Goal: Information Seeking & Learning: Learn about a topic

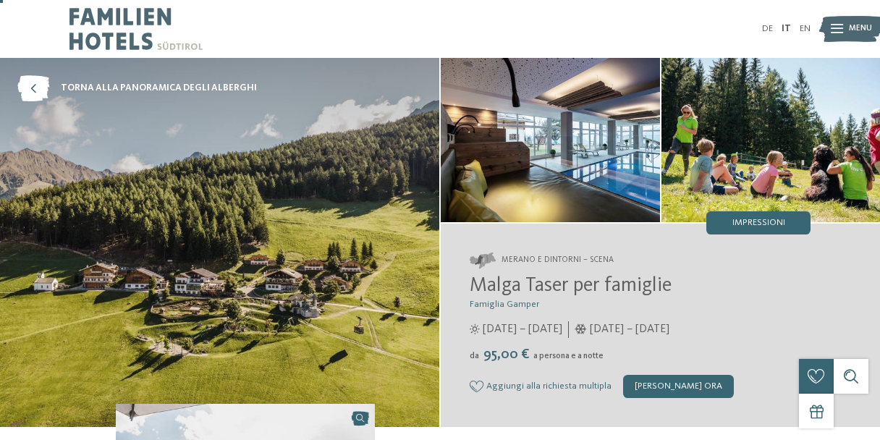
scroll to position [72, 0]
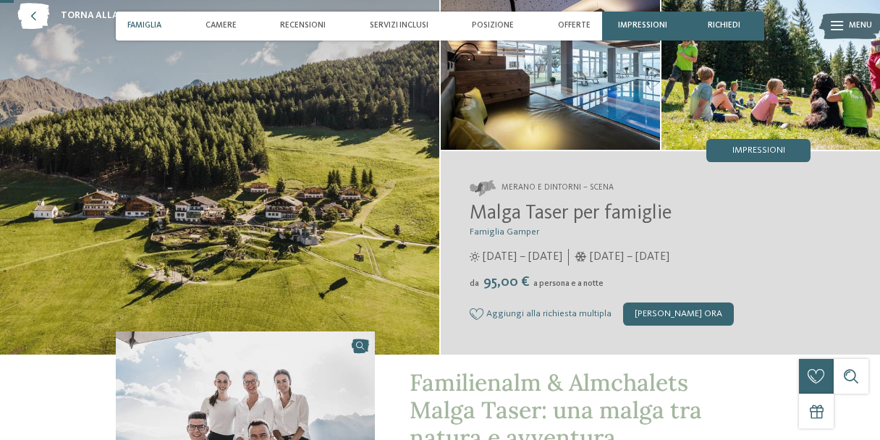
click at [140, 22] on span "Famiglia" at bounding box center [144, 25] width 34 height 9
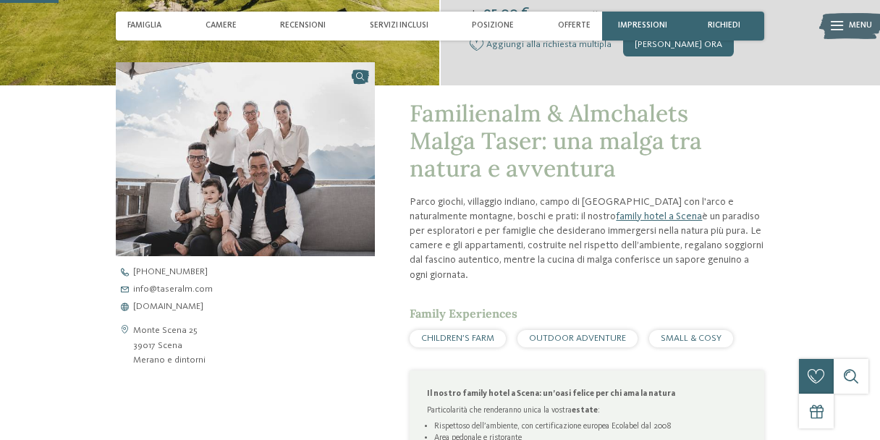
scroll to position [347, 0]
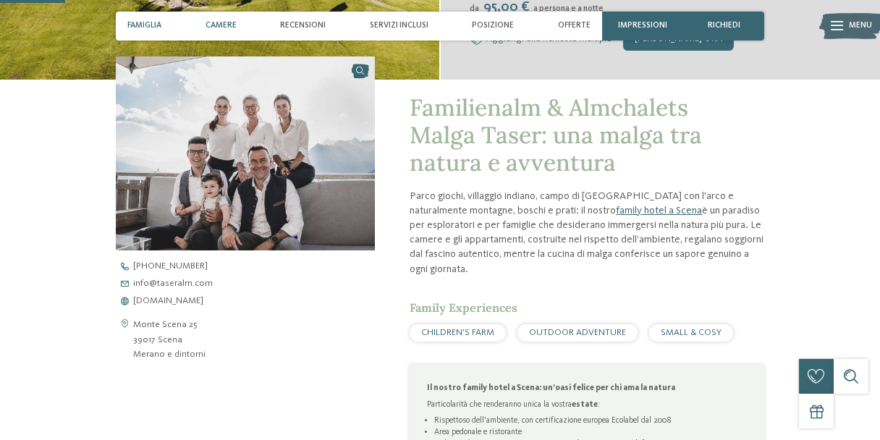
click at [216, 26] on span "Camere" at bounding box center [220, 25] width 31 height 9
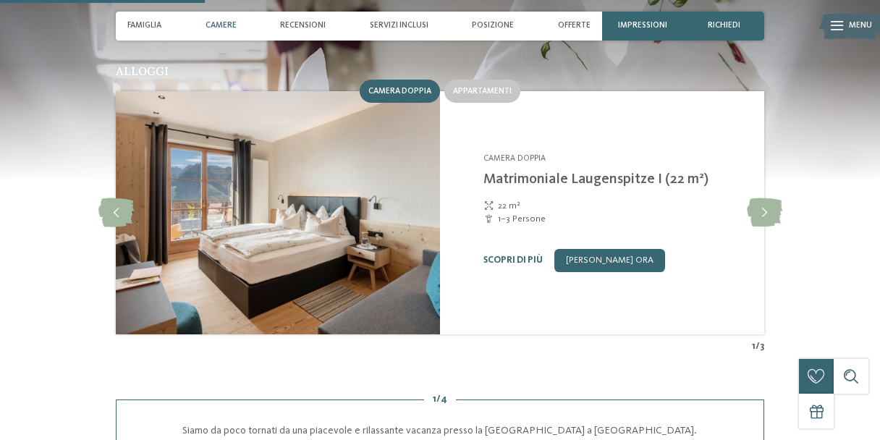
scroll to position [836, 0]
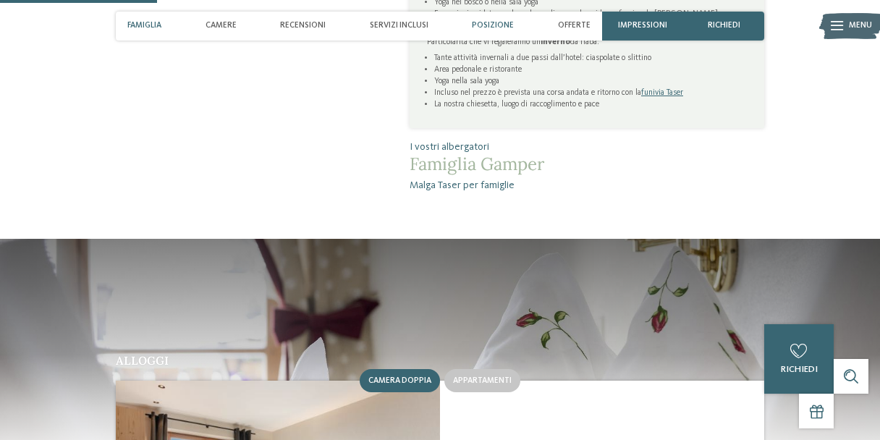
click at [497, 22] on span "Posizione" at bounding box center [493, 25] width 42 height 9
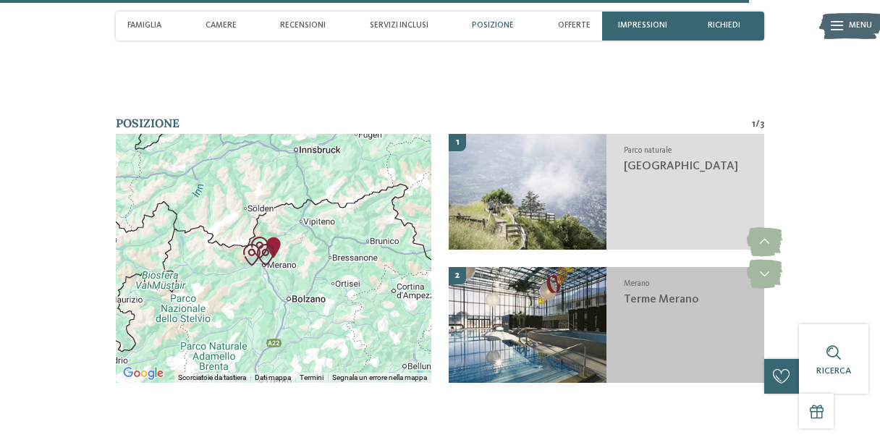
scroll to position [4013, 0]
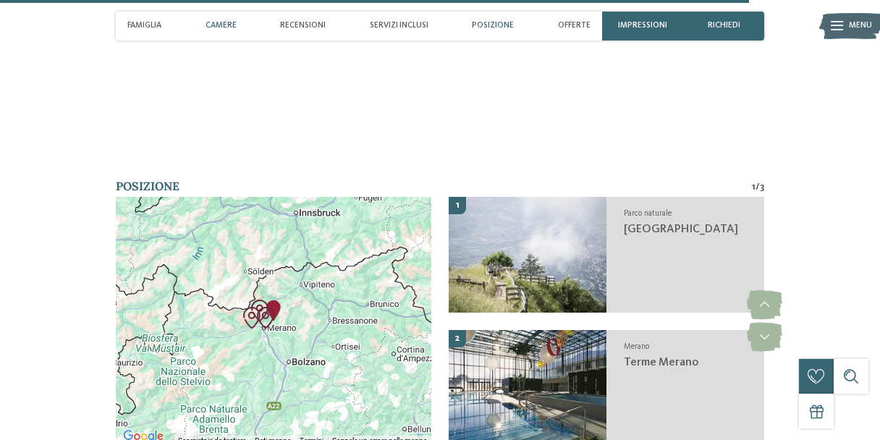
click at [226, 29] on span "Camere" at bounding box center [220, 25] width 31 height 9
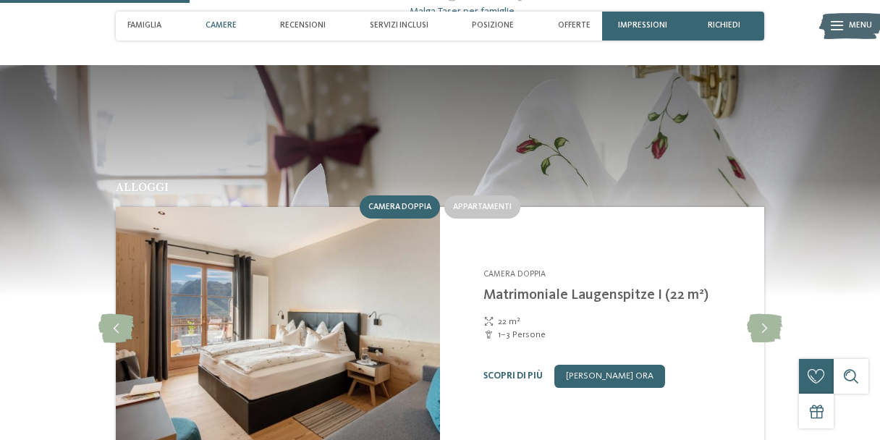
scroll to position [980, 0]
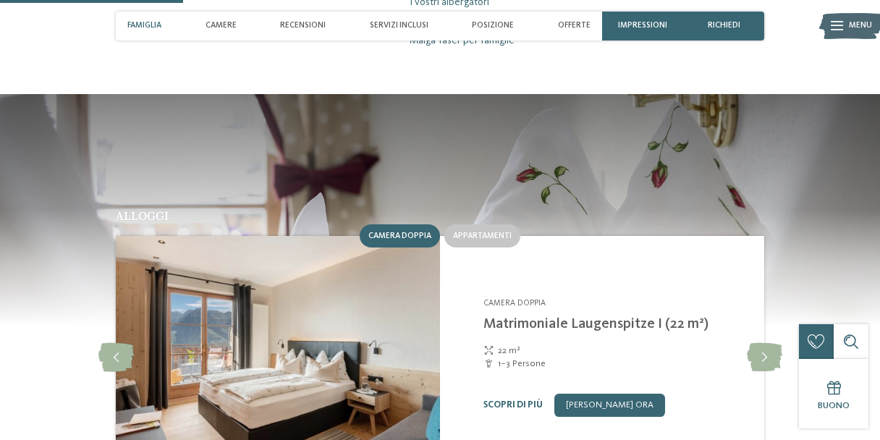
click at [158, 20] on div "Famiglia" at bounding box center [145, 26] width 46 height 29
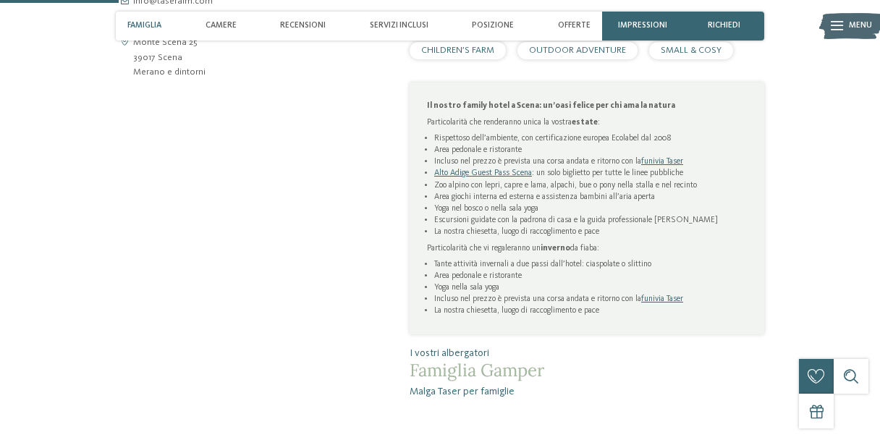
scroll to position [637, 0]
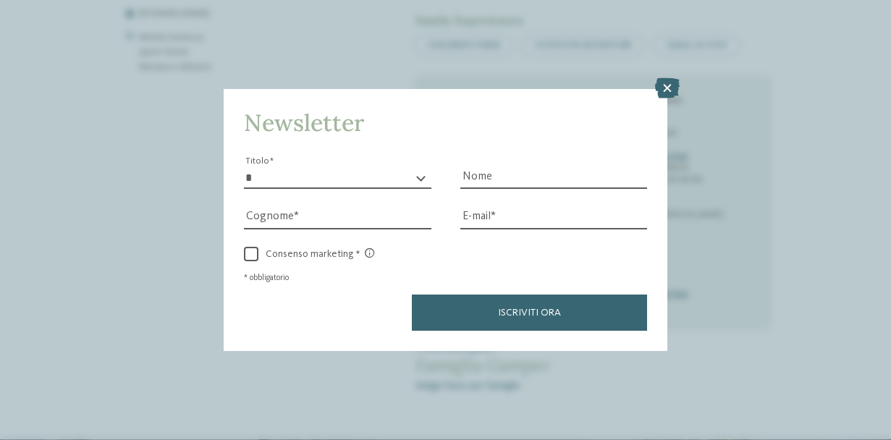
drag, startPoint x: 664, startPoint y: 90, endPoint x: 677, endPoint y: 108, distance: 22.1
click at [664, 96] on icon at bounding box center [667, 88] width 25 height 20
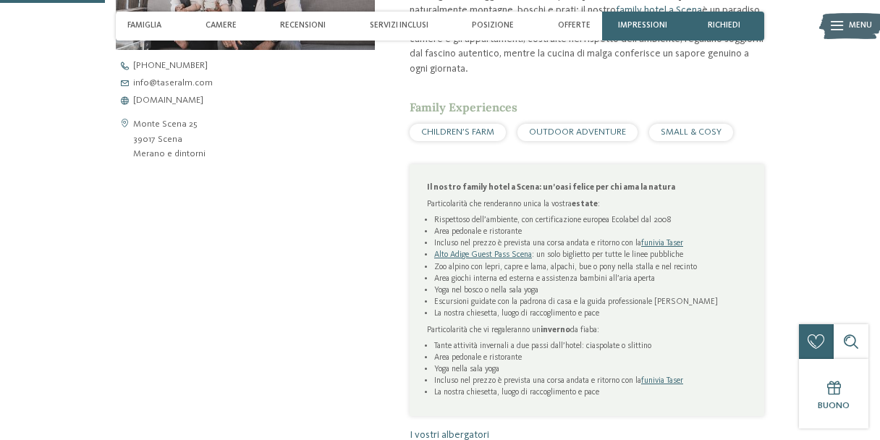
scroll to position [564, 0]
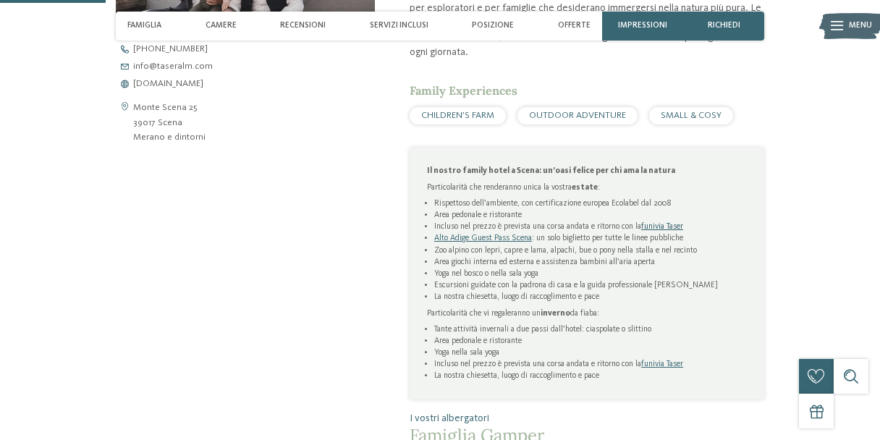
click at [669, 222] on link "funivia Taser" at bounding box center [662, 226] width 42 height 9
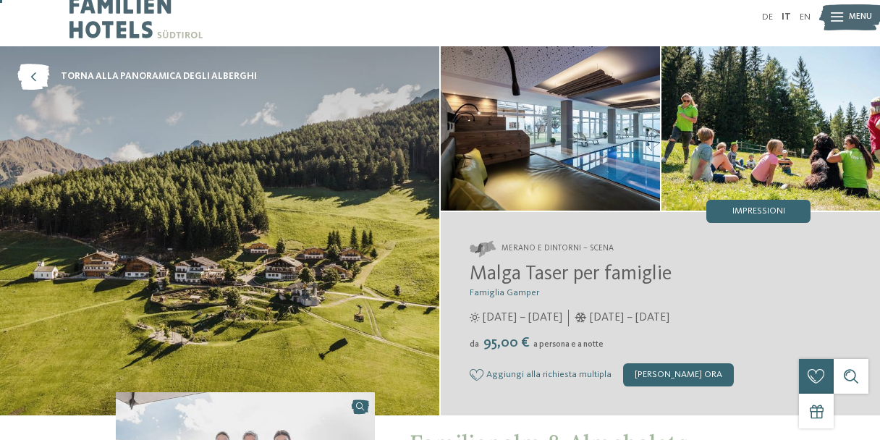
scroll to position [0, 0]
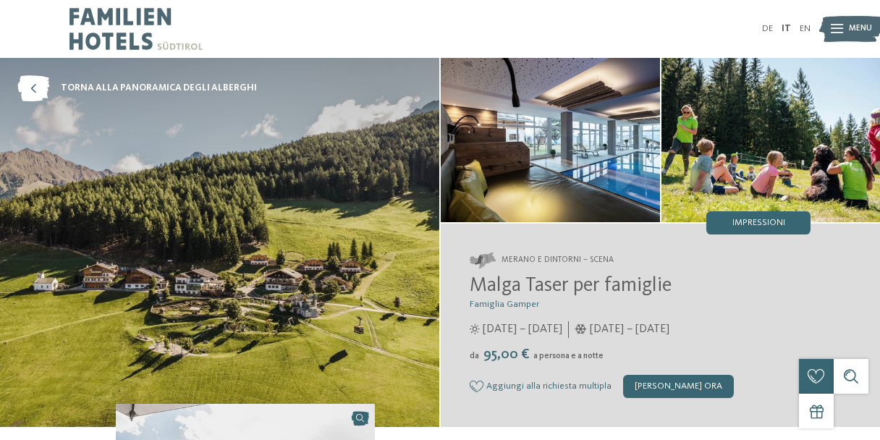
click at [834, 25] on icon at bounding box center [837, 29] width 12 height 9
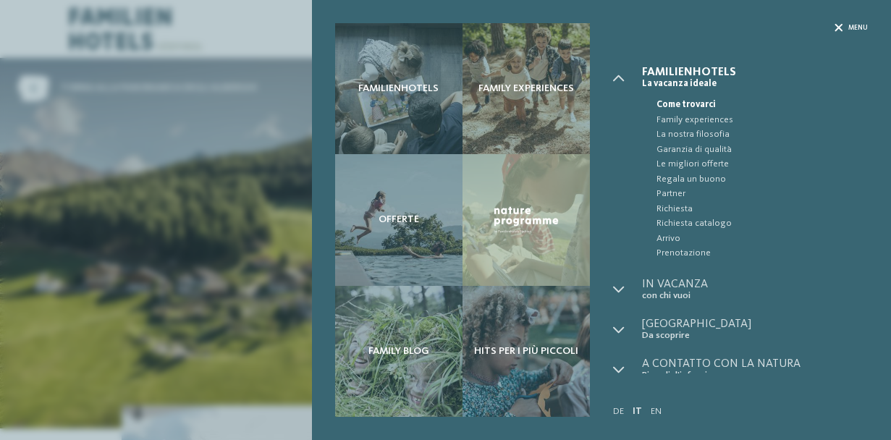
click at [865, 30] on span "Menu" at bounding box center [858, 27] width 20 height 9
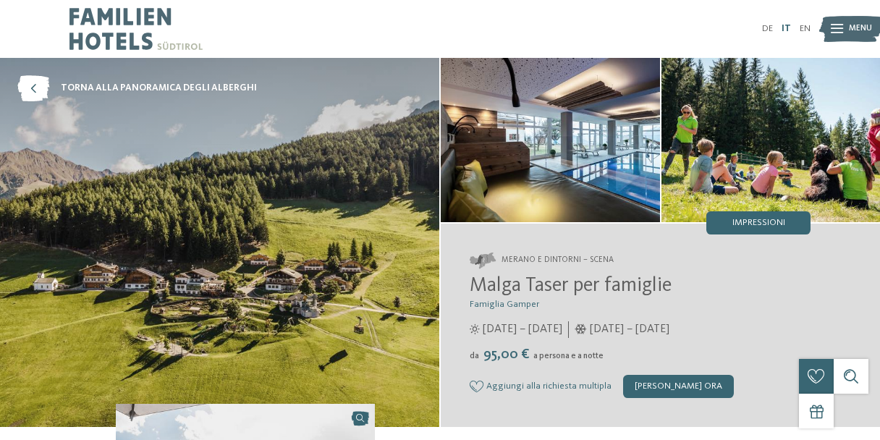
click at [785, 26] on link "IT" at bounding box center [785, 28] width 9 height 9
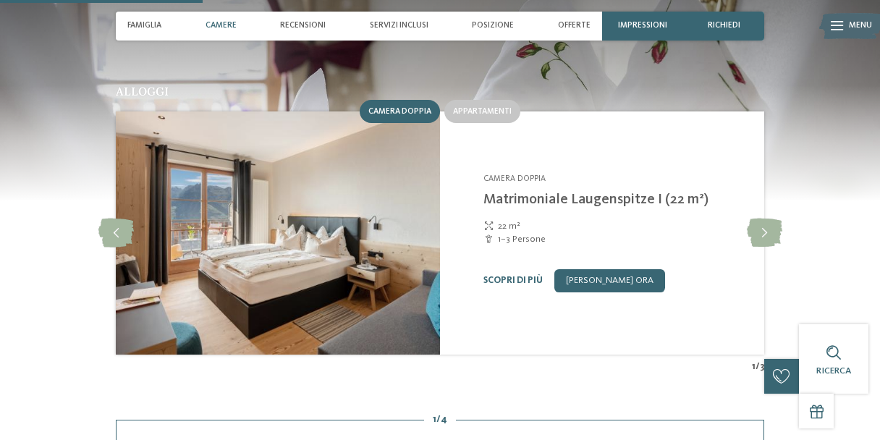
scroll to position [1085, 0]
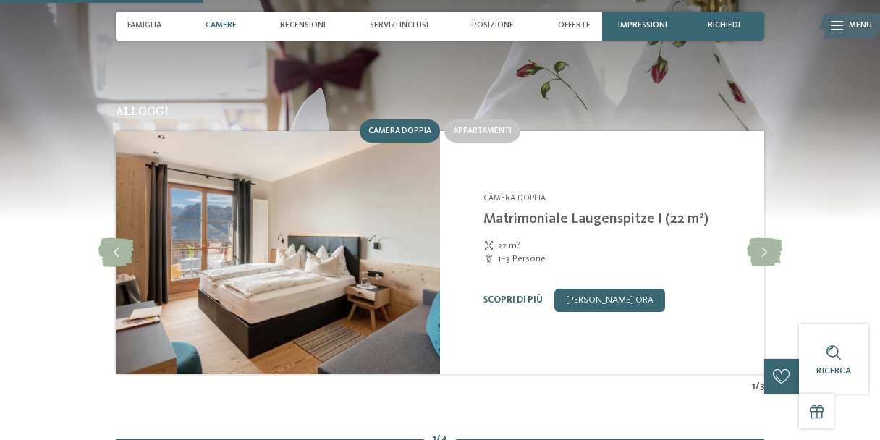
click at [260, 201] on img at bounding box center [278, 252] width 324 height 243
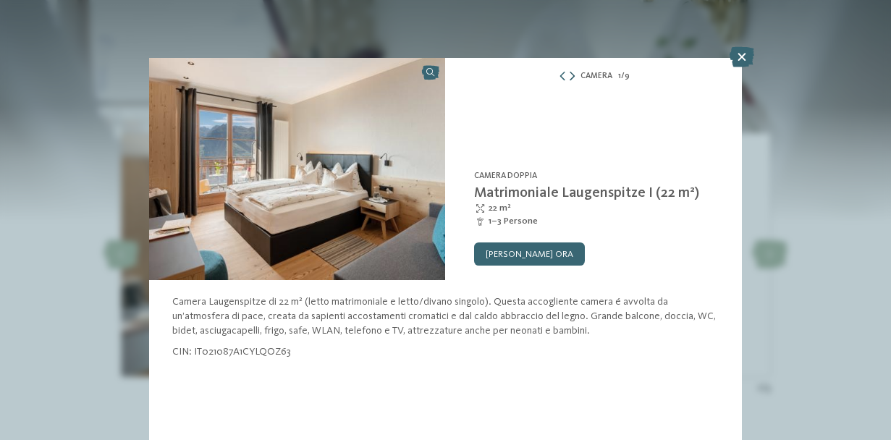
click at [572, 75] on icon at bounding box center [571, 76] width 5 height 9
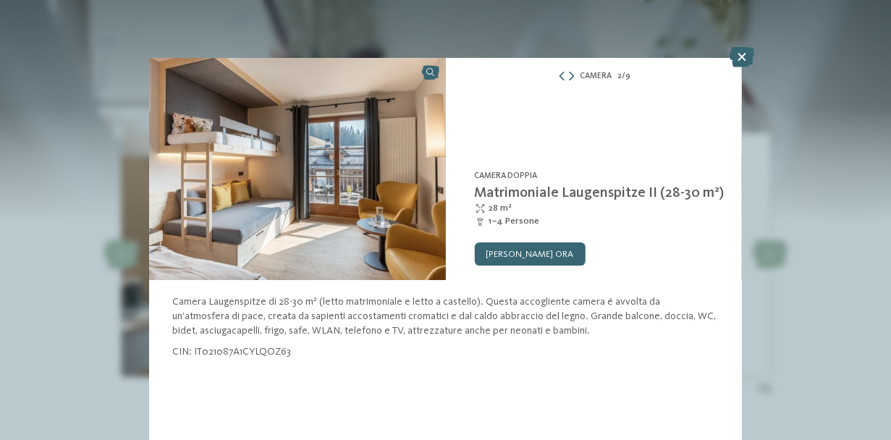
click at [572, 75] on icon at bounding box center [571, 76] width 5 height 9
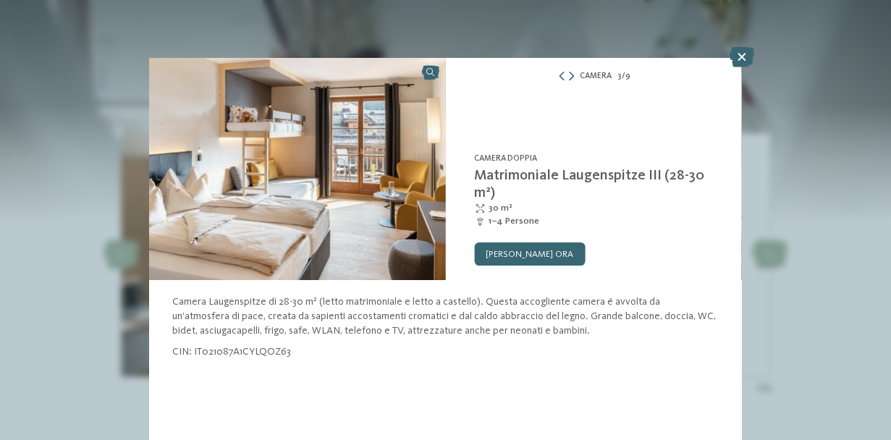
click at [572, 75] on icon at bounding box center [571, 76] width 5 height 9
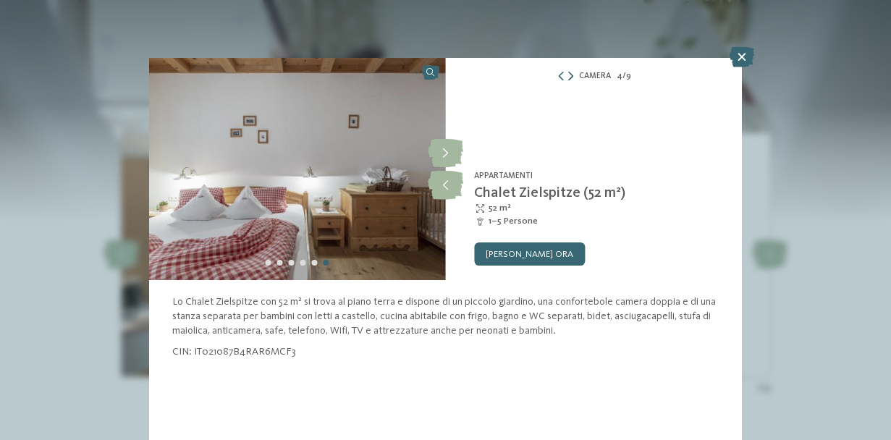
click at [572, 75] on icon at bounding box center [570, 76] width 5 height 9
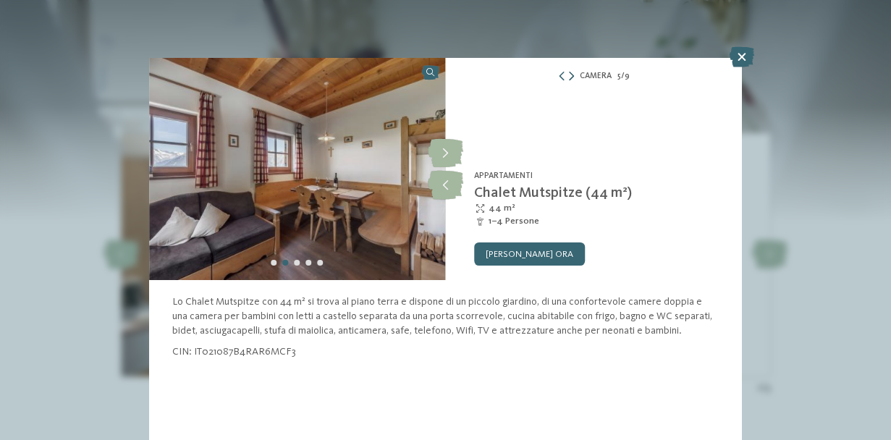
click at [572, 75] on icon at bounding box center [571, 76] width 5 height 9
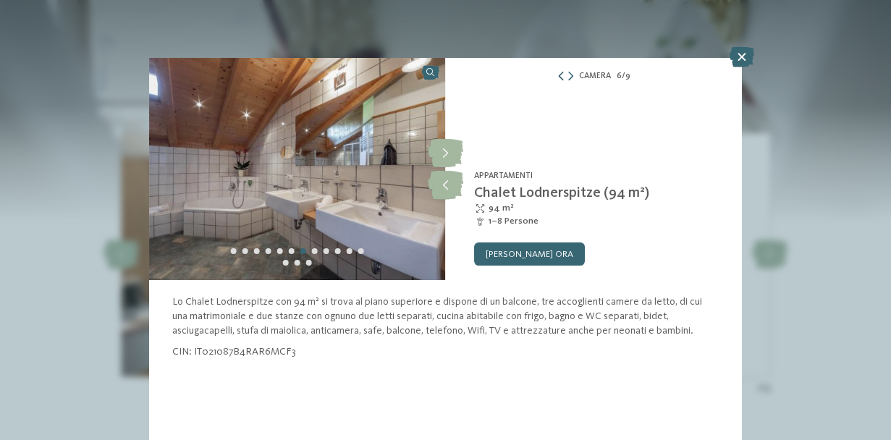
click at [563, 77] on icon at bounding box center [560, 76] width 9 height 9
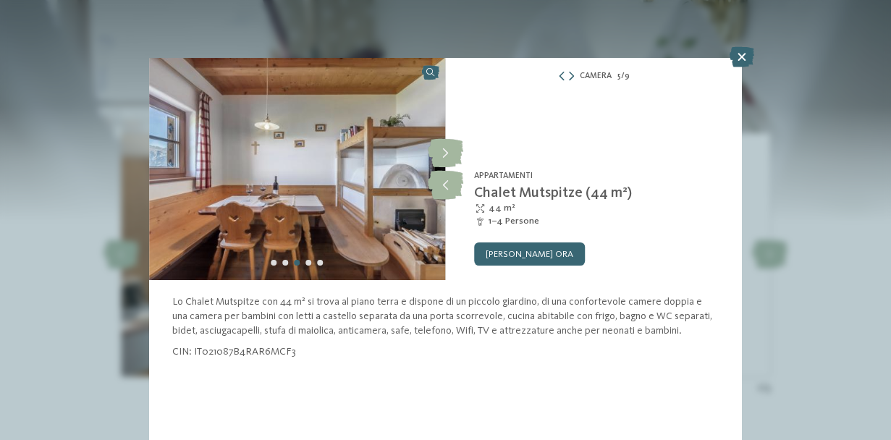
click at [577, 72] on div "Camera 5 / 9" at bounding box center [594, 76] width 297 height 14
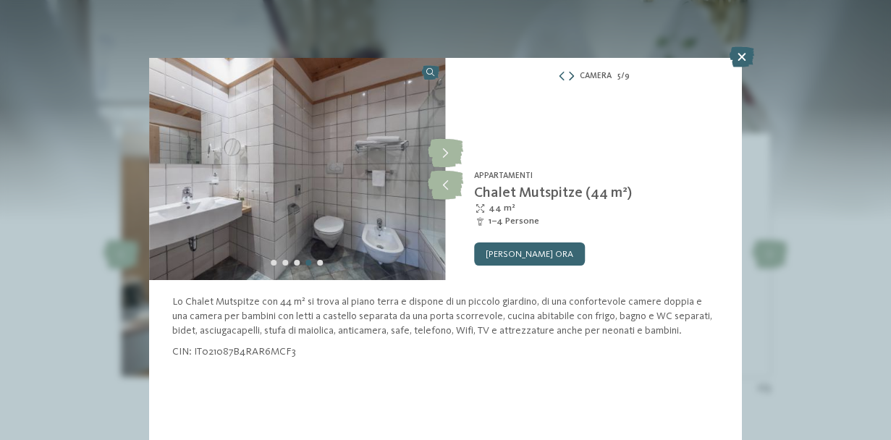
click at [571, 74] on icon at bounding box center [571, 76] width 5 height 9
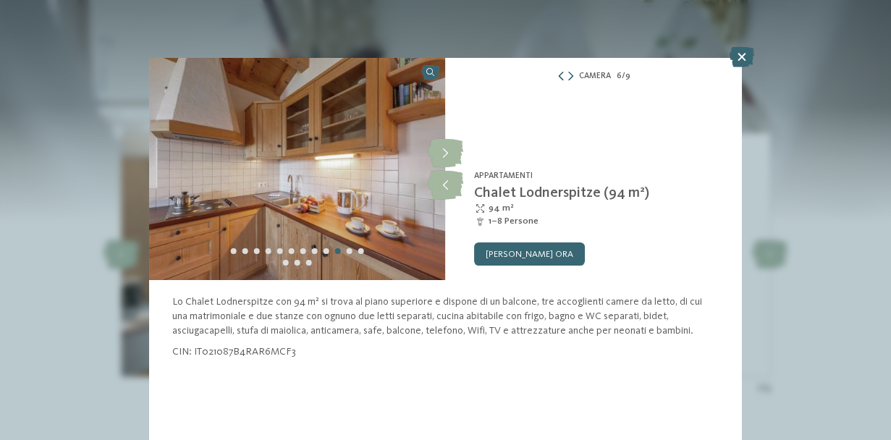
click at [559, 77] on icon at bounding box center [560, 76] width 9 height 9
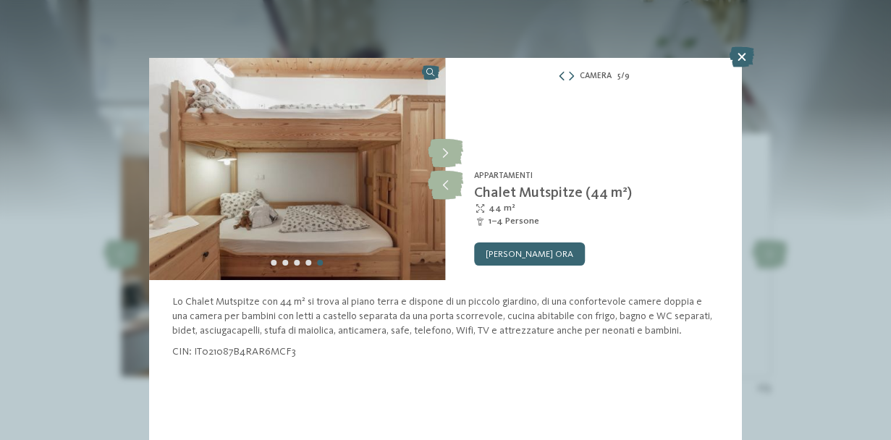
click at [564, 78] on icon at bounding box center [561, 76] width 9 height 9
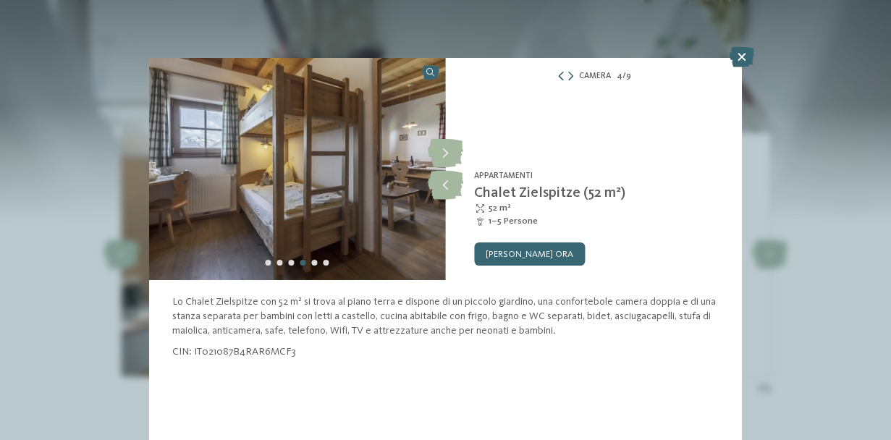
click at [564, 78] on icon at bounding box center [560, 76] width 9 height 9
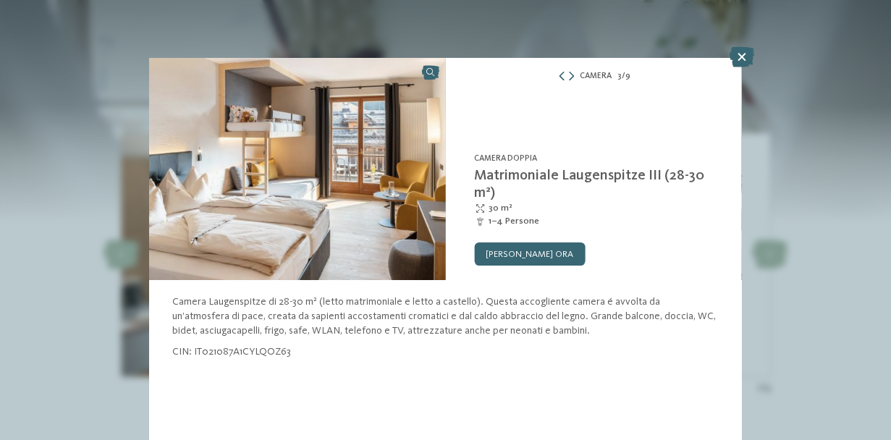
click at [564, 78] on icon at bounding box center [561, 76] width 9 height 9
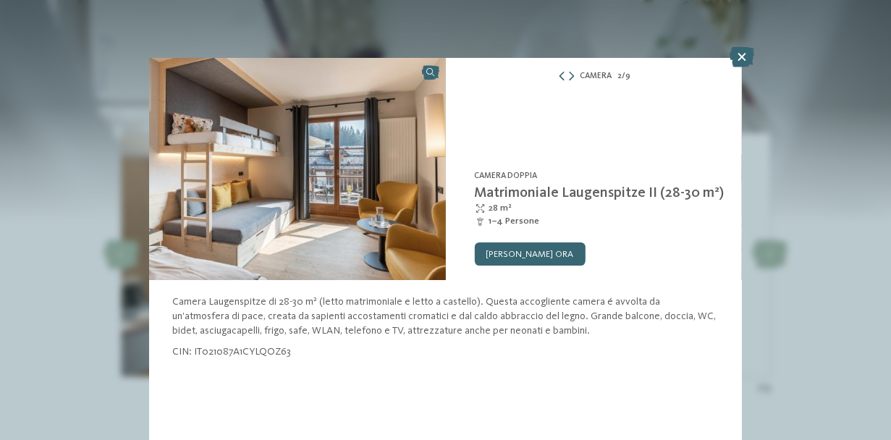
click at [564, 78] on icon at bounding box center [561, 76] width 9 height 9
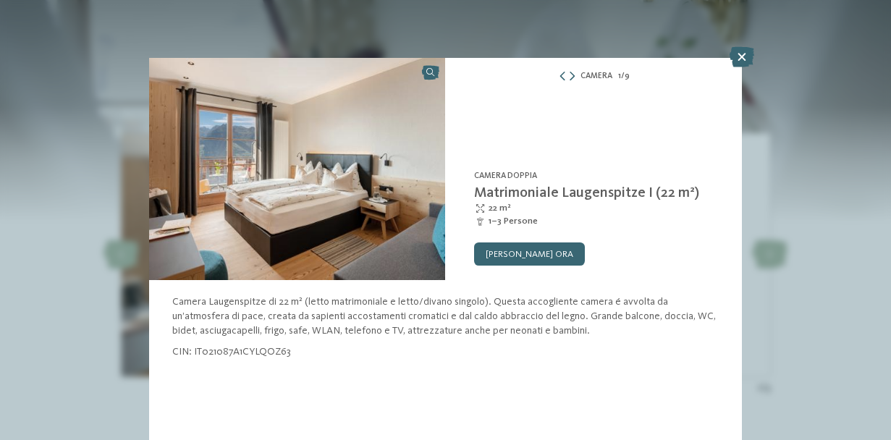
click at [571, 75] on div "Camera 1 / 9" at bounding box center [594, 76] width 297 height 14
click at [569, 75] on icon at bounding box center [571, 76] width 5 height 9
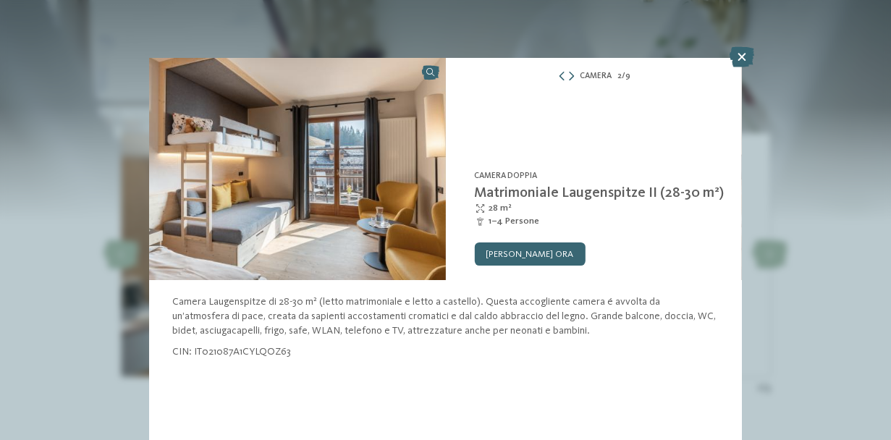
click at [567, 75] on div at bounding box center [565, 76] width 17 height 9
click at [572, 77] on icon at bounding box center [571, 76] width 5 height 9
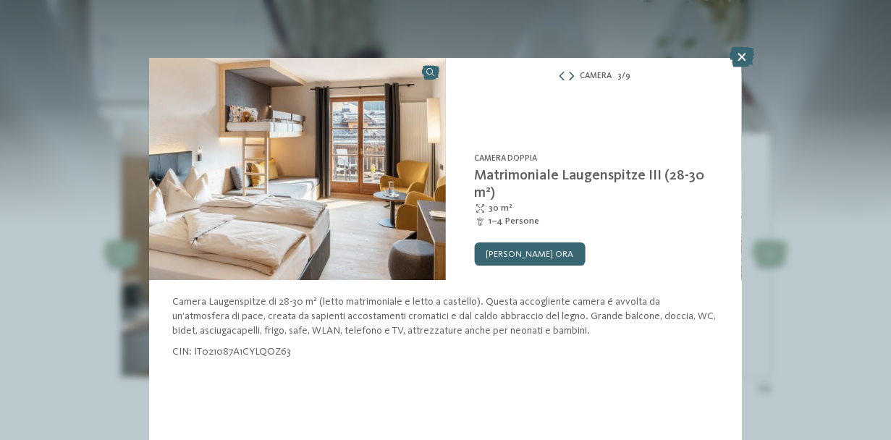
click at [572, 77] on icon at bounding box center [571, 76] width 5 height 9
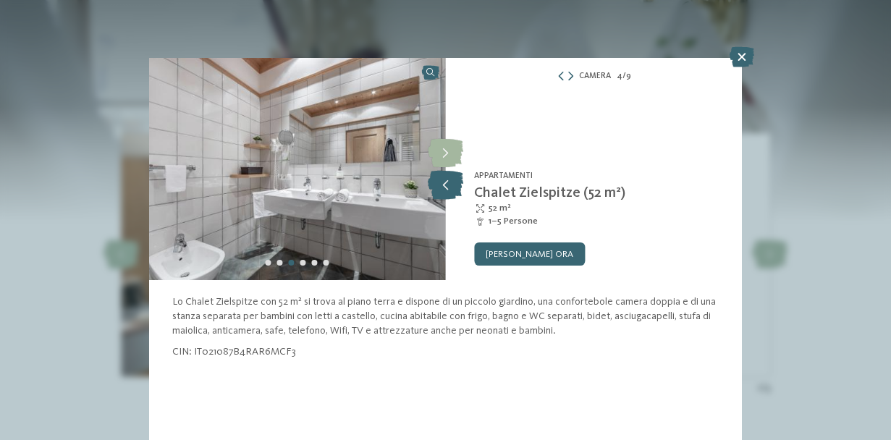
click at [446, 184] on icon at bounding box center [445, 185] width 35 height 29
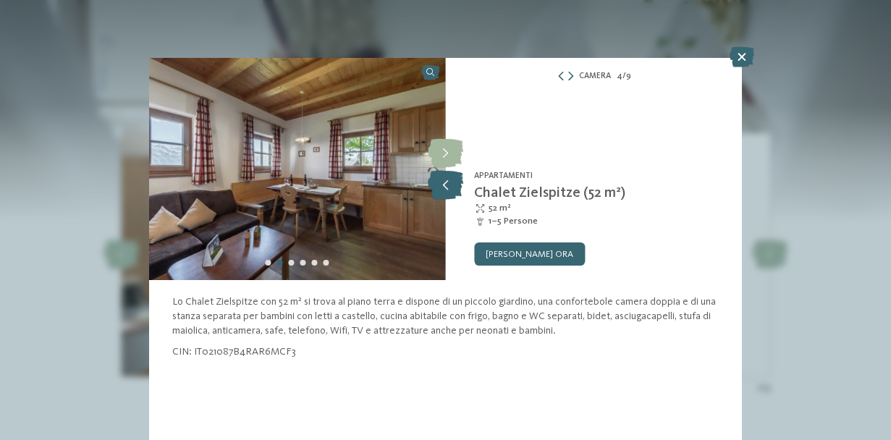
click at [446, 184] on icon at bounding box center [445, 185] width 35 height 29
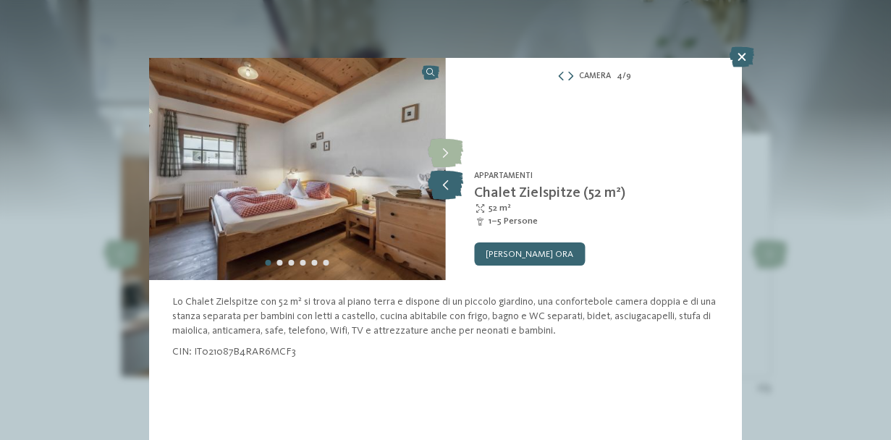
click at [446, 184] on icon at bounding box center [445, 185] width 35 height 29
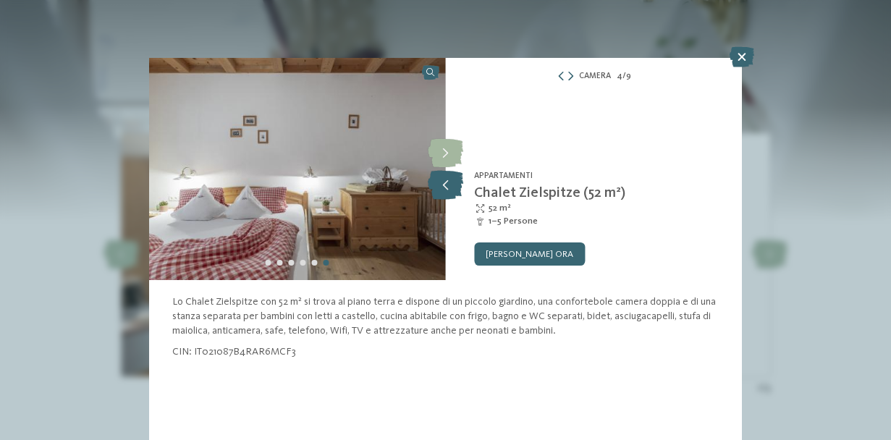
click at [446, 184] on icon at bounding box center [445, 185] width 35 height 29
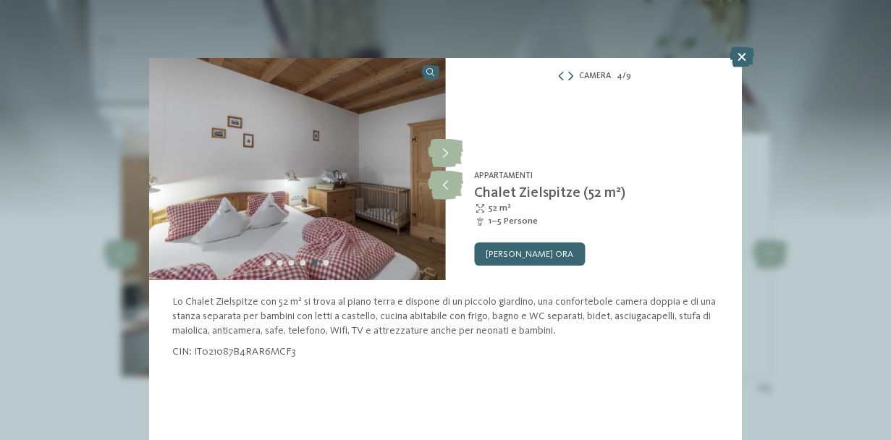
click at [572, 72] on div "Camera 4 / 9" at bounding box center [594, 76] width 297 height 14
click at [572, 75] on icon at bounding box center [570, 76] width 5 height 9
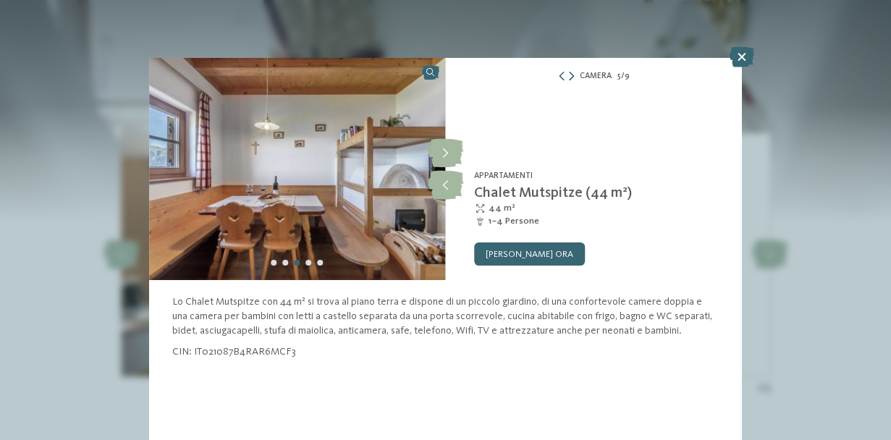
click at [572, 75] on icon at bounding box center [571, 76] width 5 height 9
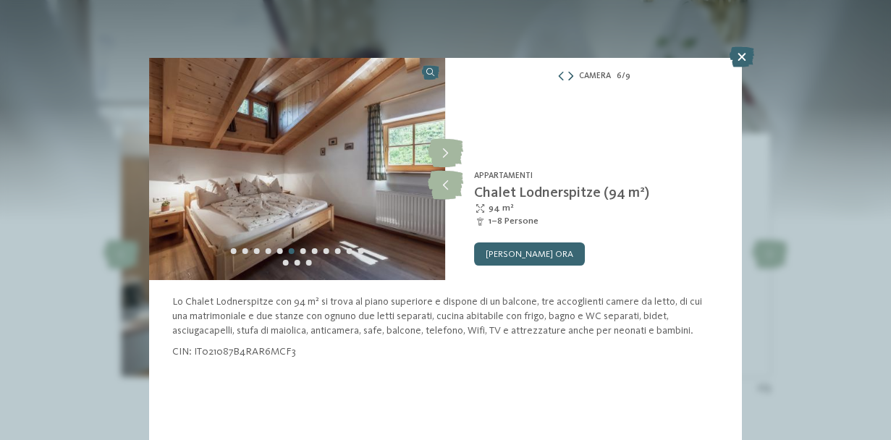
click at [572, 75] on icon at bounding box center [570, 76] width 5 height 9
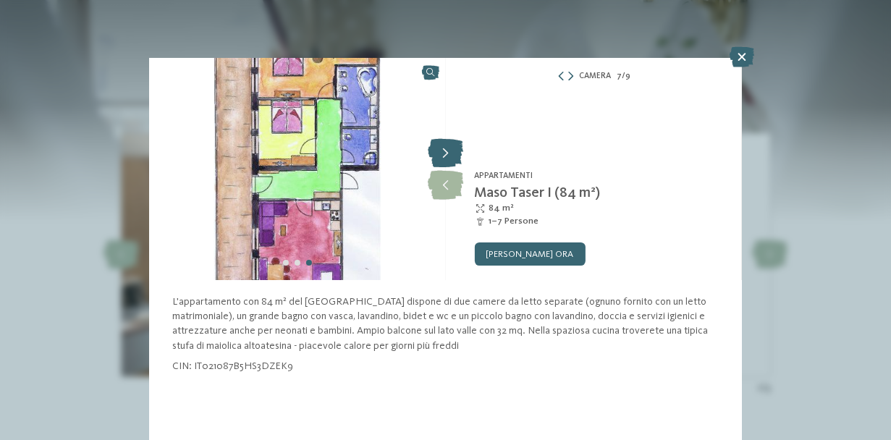
click at [444, 155] on icon at bounding box center [445, 153] width 35 height 29
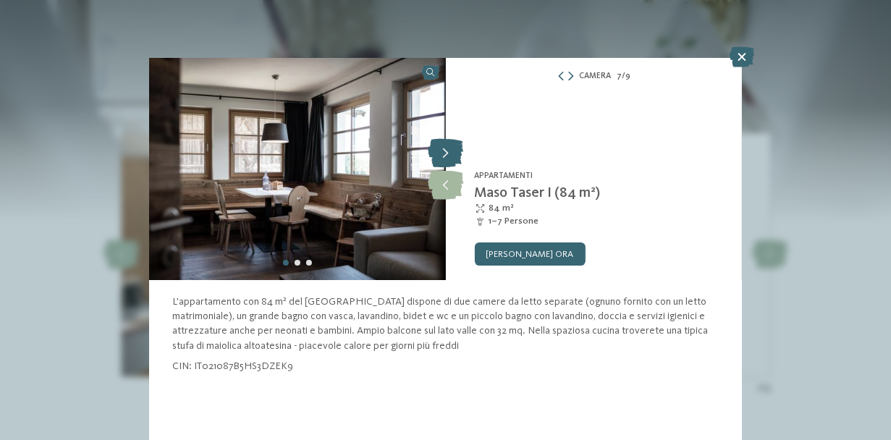
click at [444, 155] on icon at bounding box center [445, 153] width 35 height 29
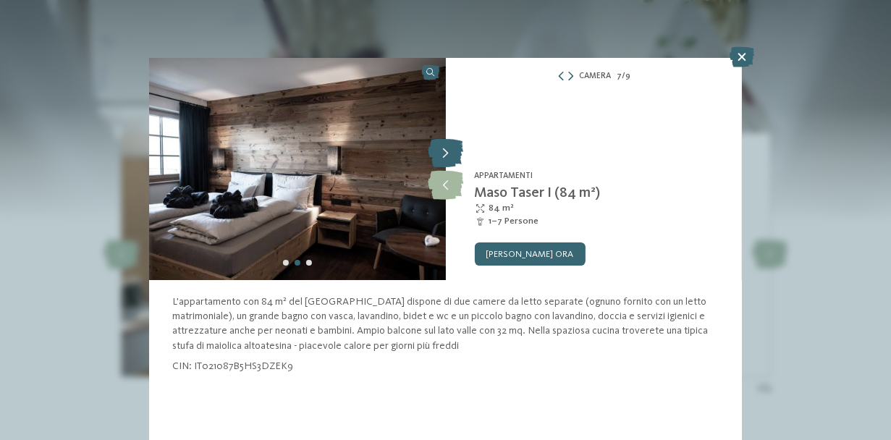
click at [444, 155] on icon at bounding box center [445, 153] width 35 height 29
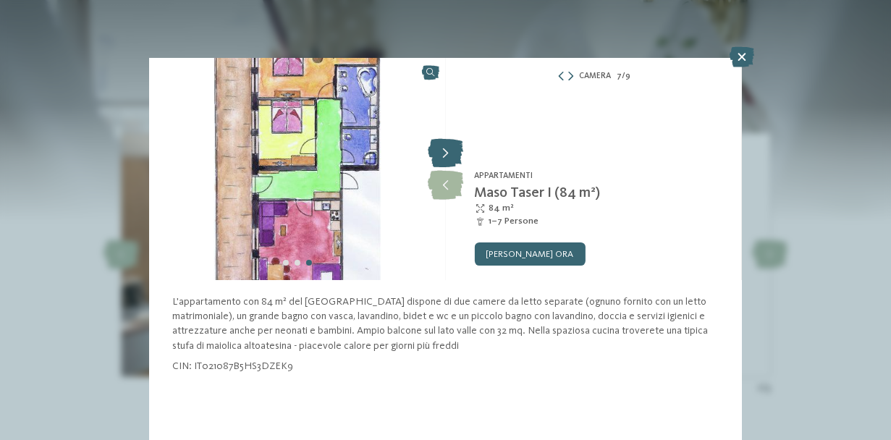
click at [444, 155] on icon at bounding box center [445, 153] width 35 height 29
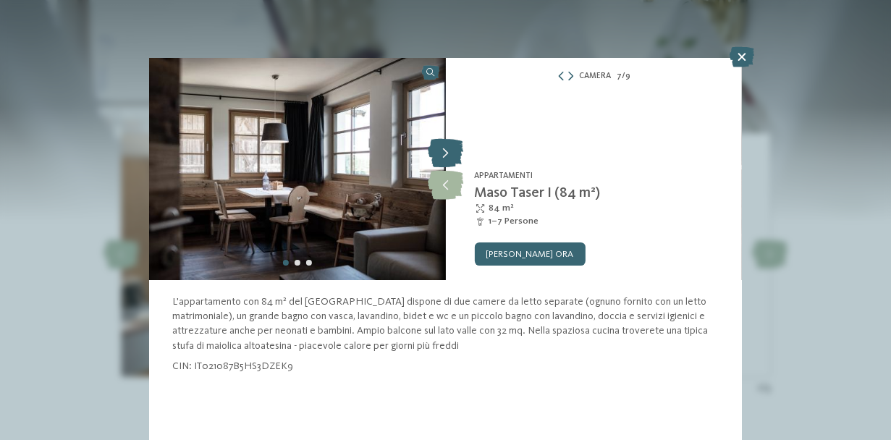
click at [444, 155] on icon at bounding box center [445, 153] width 35 height 29
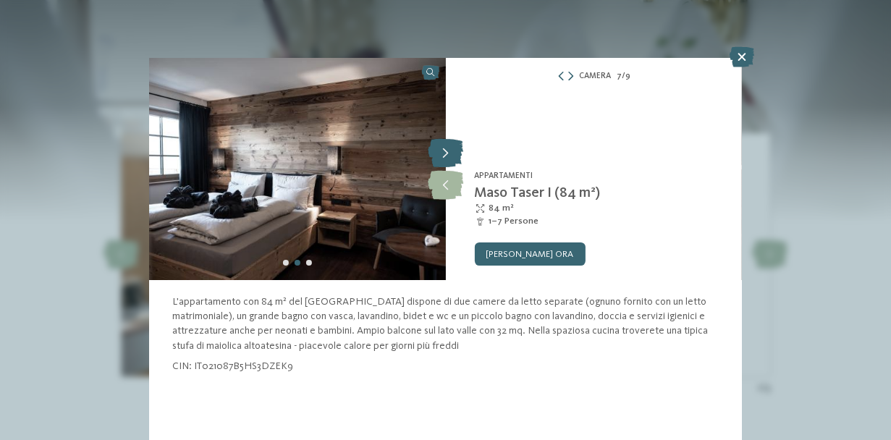
click at [444, 155] on icon at bounding box center [445, 153] width 35 height 29
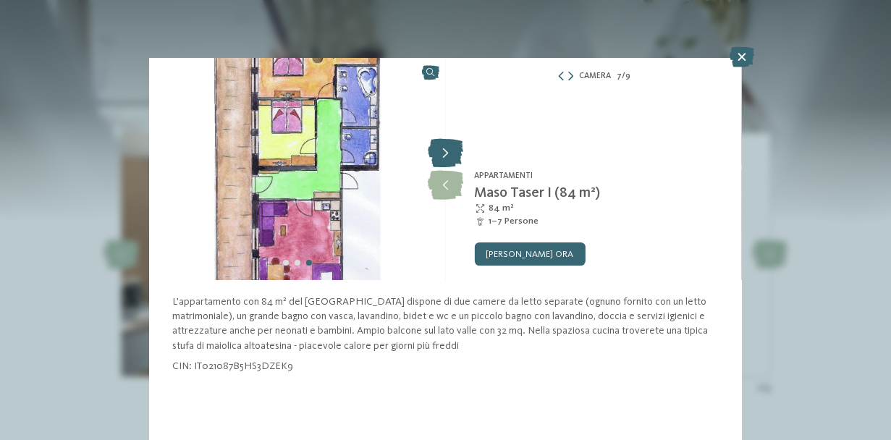
click at [444, 155] on icon at bounding box center [445, 153] width 35 height 29
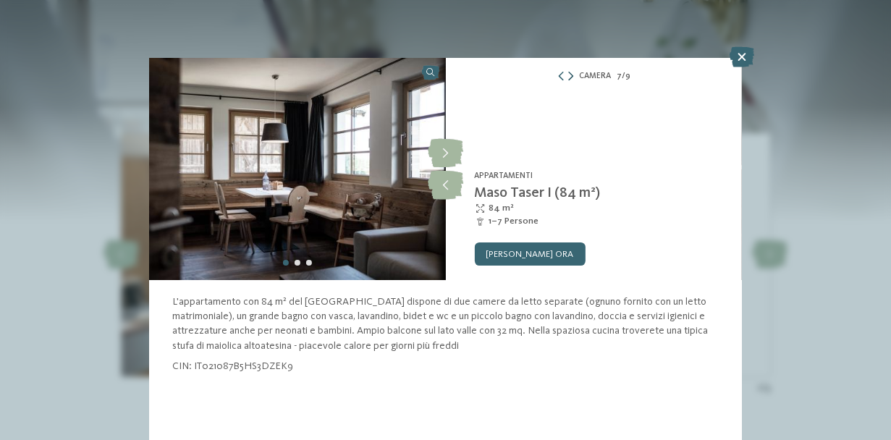
click at [572, 72] on icon at bounding box center [570, 76] width 5 height 9
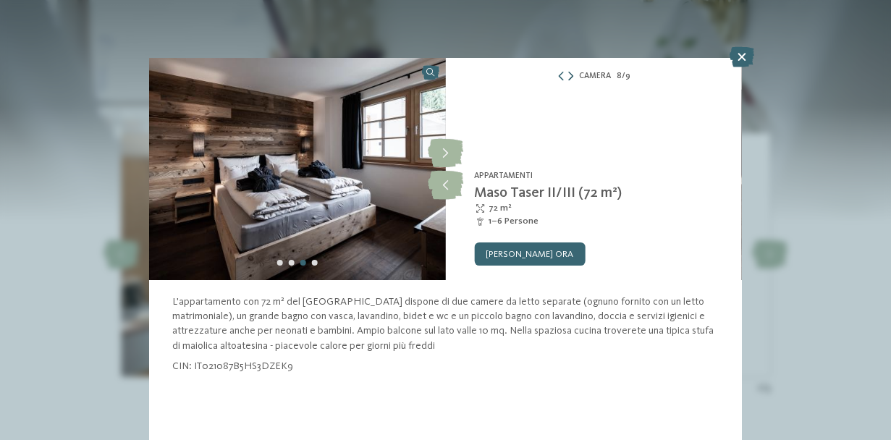
click at [572, 72] on icon at bounding box center [570, 76] width 5 height 9
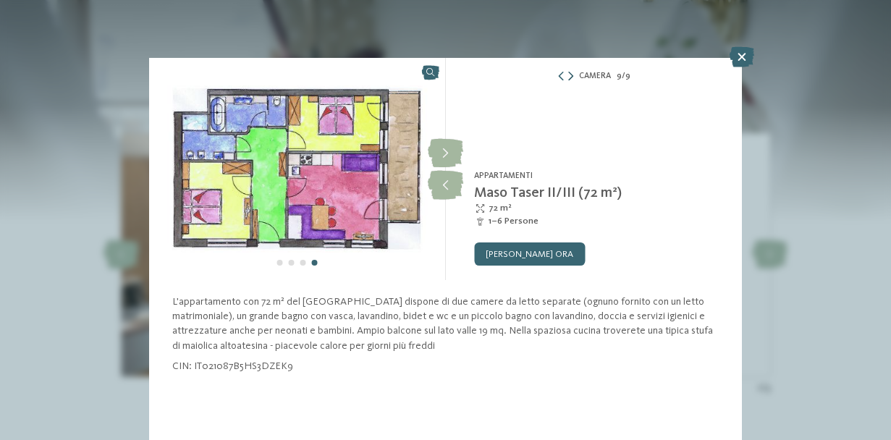
click at [572, 72] on icon at bounding box center [570, 76] width 5 height 9
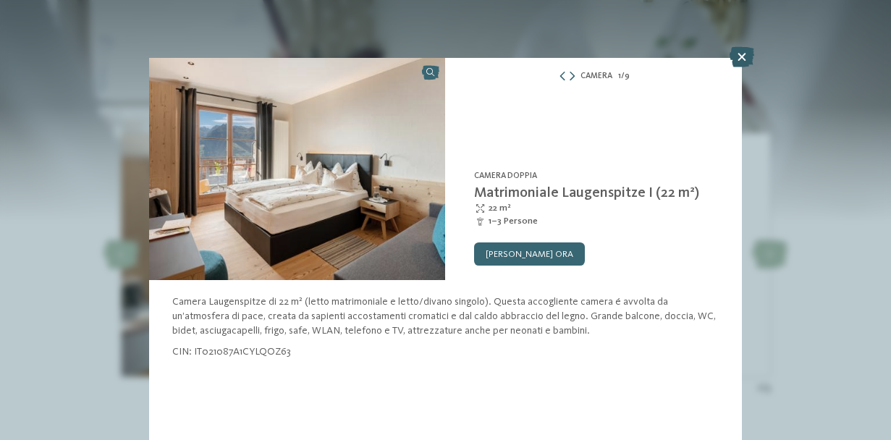
click at [745, 52] on icon at bounding box center [741, 57] width 25 height 20
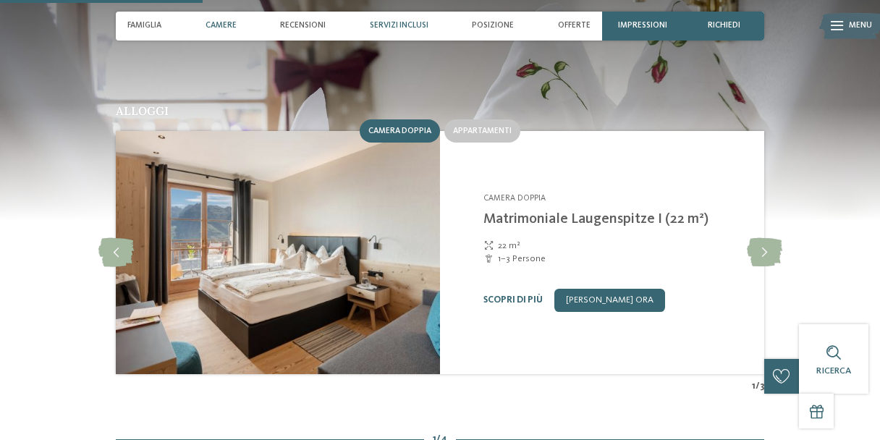
click at [399, 20] on div "Servizi inclusi" at bounding box center [399, 26] width 70 height 29
